Goal: Task Accomplishment & Management: Manage account settings

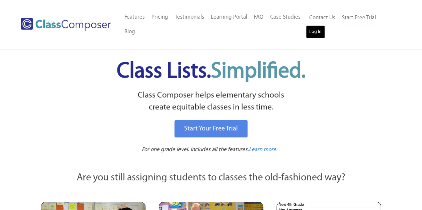
click at [310, 30] on link "Log In" at bounding box center [315, 31] width 19 height 13
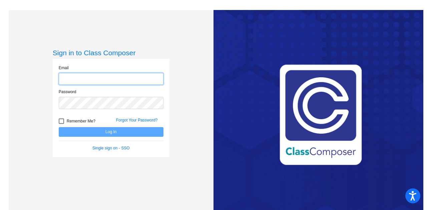
type input "audrey.chapman@trusd.net"
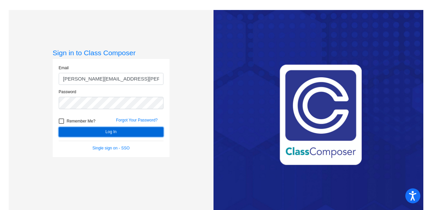
click at [114, 132] on button "Log In" at bounding box center [111, 132] width 105 height 10
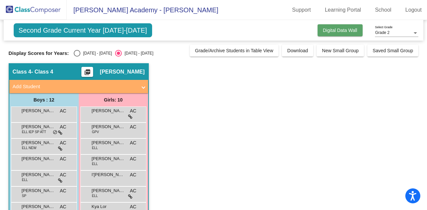
click at [324, 31] on span "Digital Data Wall" at bounding box center [340, 30] width 34 height 5
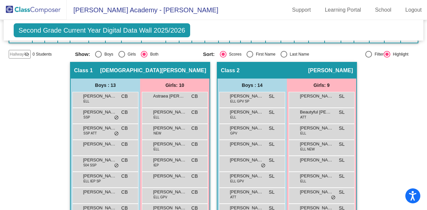
scroll to position [106, 0]
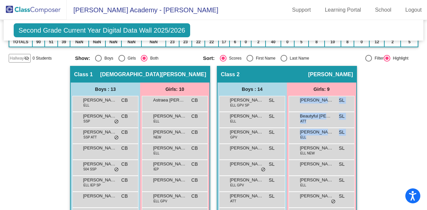
drag, startPoint x: 422, startPoint y: 84, endPoint x: 426, endPoint y: 150, distance: 66.2
click at [426, 150] on mat-sidenav-content "Grade 2 Select Grade Second Grade Current Year Digital Data Wall 2025/2026 Add,…" at bounding box center [213, 115] width 427 height 190
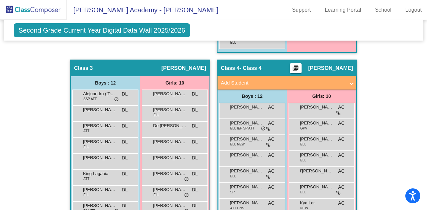
scroll to position [386, 0]
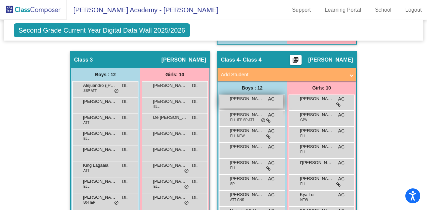
click at [263, 98] on div "Aldo Ruiz AC lock do_not_disturb_alt" at bounding box center [252, 102] width 64 height 14
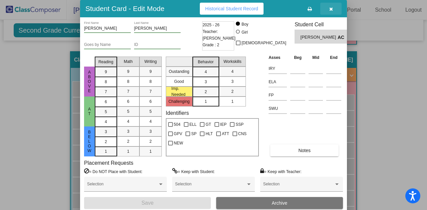
click at [329, 8] on icon "button" at bounding box center [331, 9] width 4 height 5
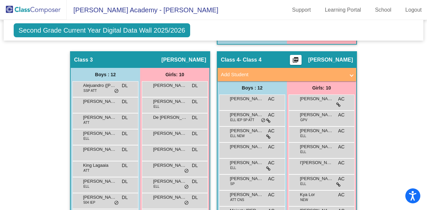
click at [133, 30] on span "Second Grade Current Year Digital Data Wall 2025/2026" at bounding box center [102, 30] width 177 height 14
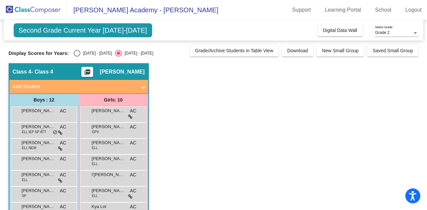
click at [76, 53] on div "Select an option" at bounding box center [77, 53] width 7 height 7
click at [77, 57] on input "2024 - 2025" at bounding box center [77, 57] width 0 height 0
radio input "true"
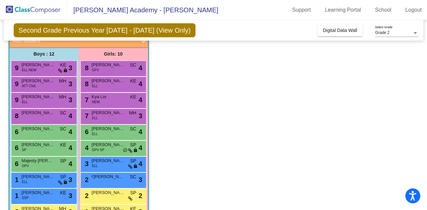
scroll to position [46, 0]
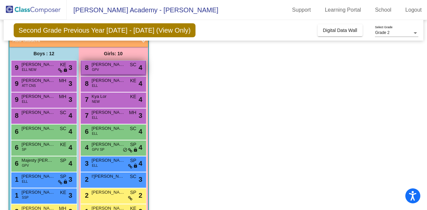
click at [82, 73] on div "8 Delaila Gonzalez Purewal GPV SC lock do_not_disturb_alt 4" at bounding box center [113, 68] width 64 height 14
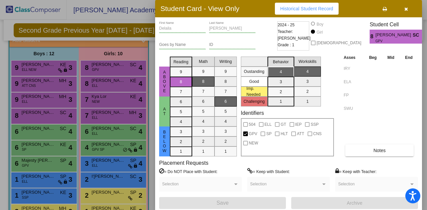
click at [407, 10] on icon "button" at bounding box center [406, 9] width 4 height 5
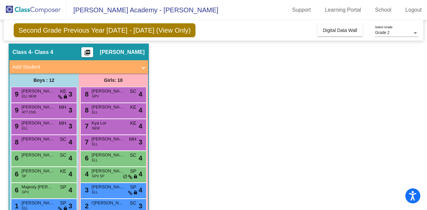
scroll to position [0, 0]
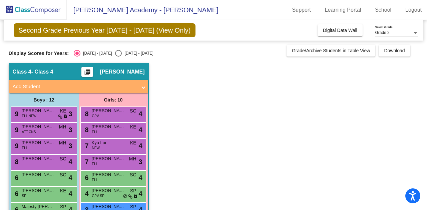
click at [225, 109] on app-classroom "Class 4 - Class 4 picture_as_pdf Audrey Chapman Add Student First Name Last Nam…" at bounding box center [214, 186] width 410 height 246
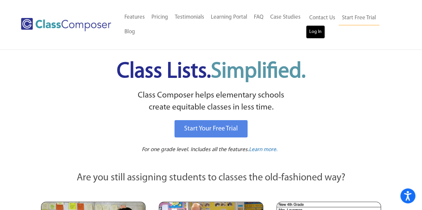
click at [313, 30] on link "Log In" at bounding box center [315, 31] width 19 height 13
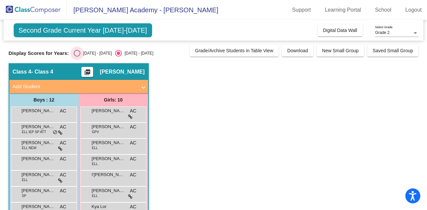
click at [77, 52] on div "Select an option" at bounding box center [77, 53] width 7 height 7
click at [77, 57] on input "2024 - 2025" at bounding box center [77, 57] width 0 height 0
radio input "true"
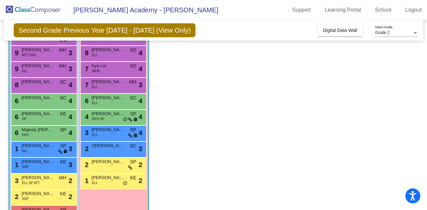
scroll to position [99, 0]
